Goal: Task Accomplishment & Management: Use online tool/utility

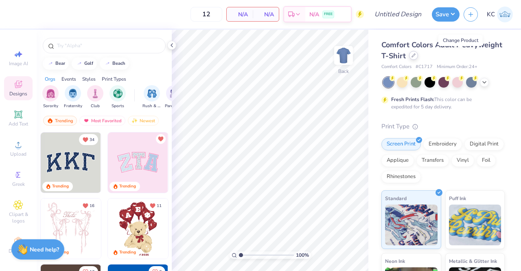
click at [416, 56] on icon at bounding box center [414, 55] width 4 height 4
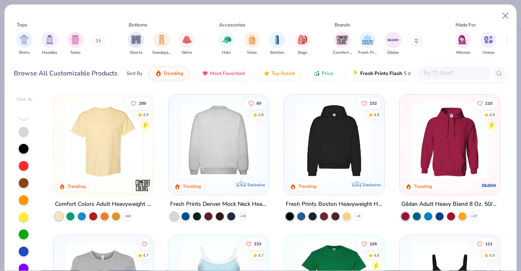
click at [206, 136] on img at bounding box center [219, 141] width 84 height 76
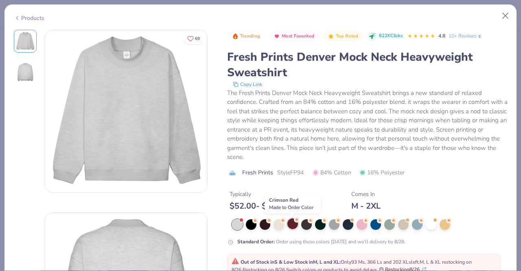
click at [290, 225] on div at bounding box center [293, 223] width 11 height 11
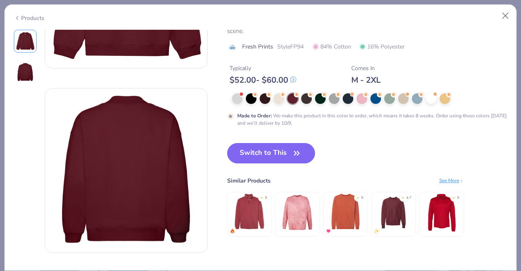
scroll to position [126, 0]
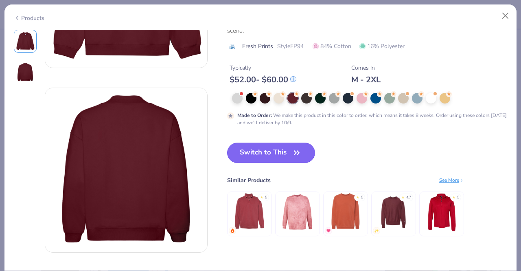
click at [257, 148] on button "Switch to This" at bounding box center [271, 153] width 88 height 20
type input "50"
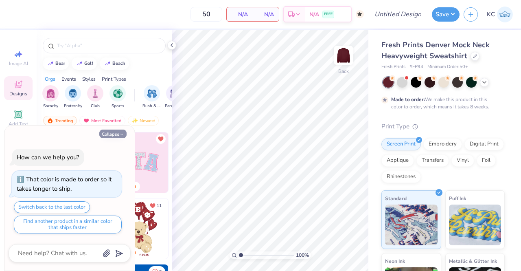
click at [121, 136] on icon "button" at bounding box center [121, 134] width 5 height 5
type textarea "x"
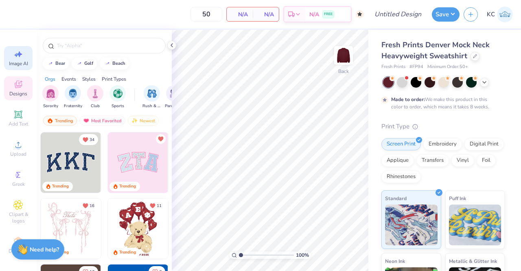
click at [18, 55] on icon at bounding box center [18, 54] width 10 height 10
select select "4"
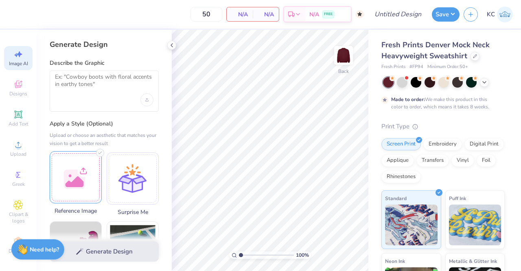
click at [77, 181] on div at bounding box center [76, 177] width 52 height 52
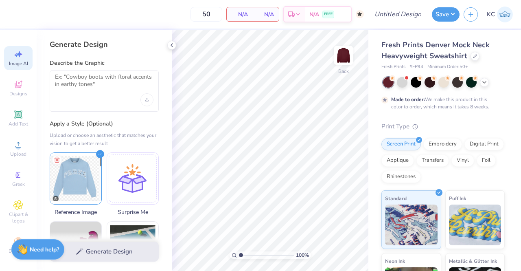
click at [99, 100] on div at bounding box center [104, 90] width 109 height 41
click at [76, 83] on textarea at bounding box center [104, 83] width 99 height 20
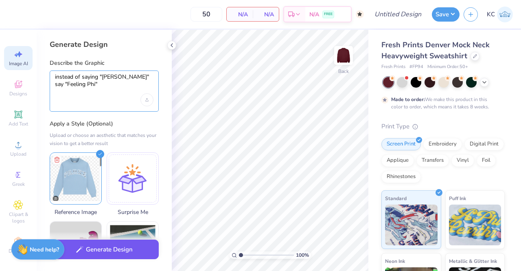
type textarea "instead of saying "[PERSON_NAME]" say "Feeling Phi""
click at [101, 246] on button "Generate Design" at bounding box center [104, 249] width 109 height 20
